Goal: Find specific page/section: Find specific page/section

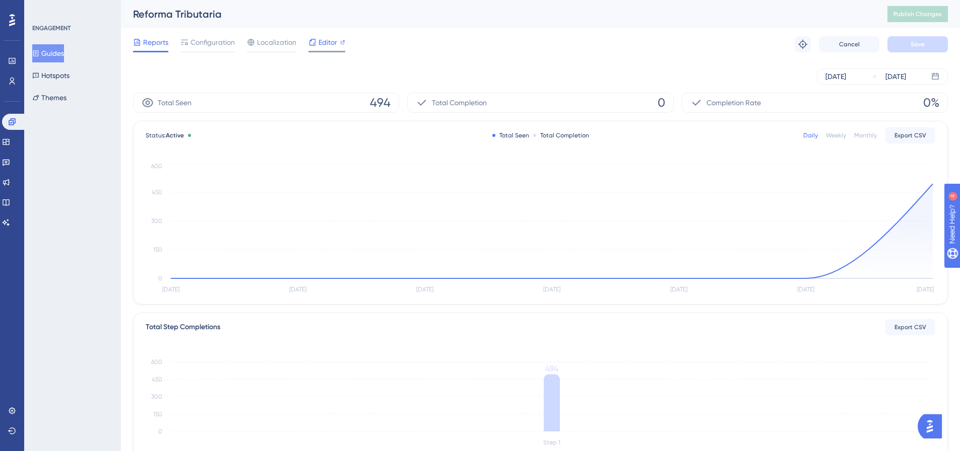
click at [329, 47] on span "Editor" at bounding box center [327, 42] width 19 height 12
